Goal: Task Accomplishment & Management: Manage account settings

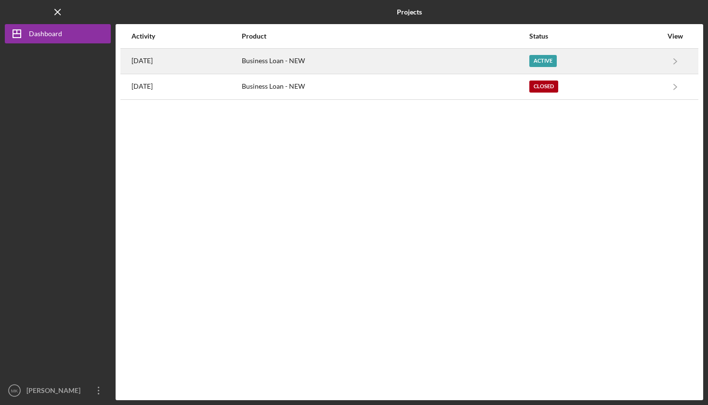
click at [557, 57] on div "Active" at bounding box center [543, 61] width 27 height 12
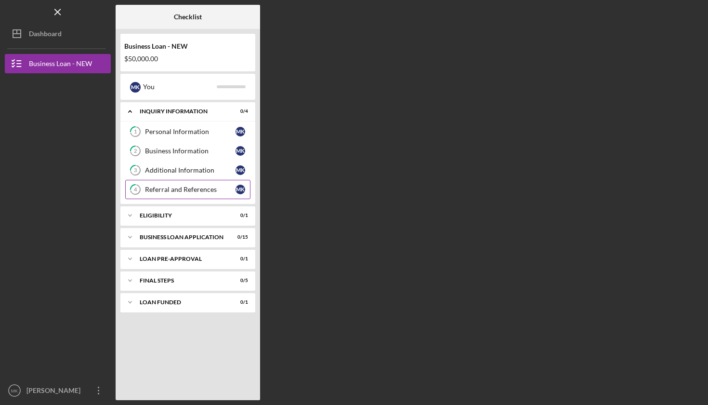
click at [175, 190] on div "Referral and References" at bounding box center [190, 190] width 91 height 8
